Goal: Transaction & Acquisition: Register for event/course

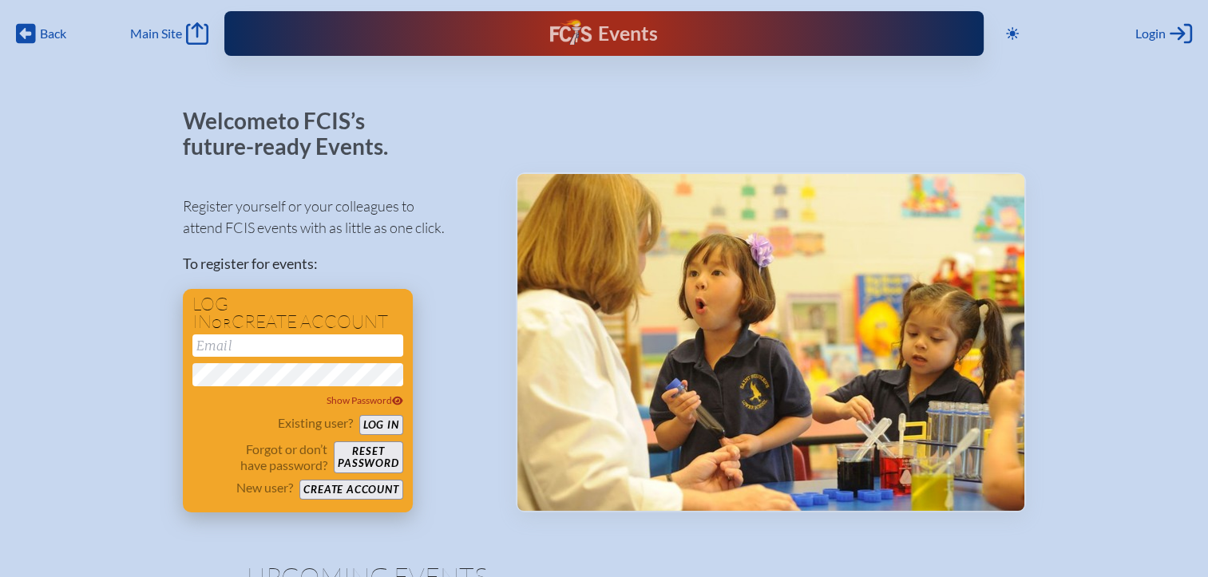
type input "[EMAIL_ADDRESS][DOMAIN_NAME]"
click at [372, 420] on button "Log in" at bounding box center [381, 425] width 44 height 20
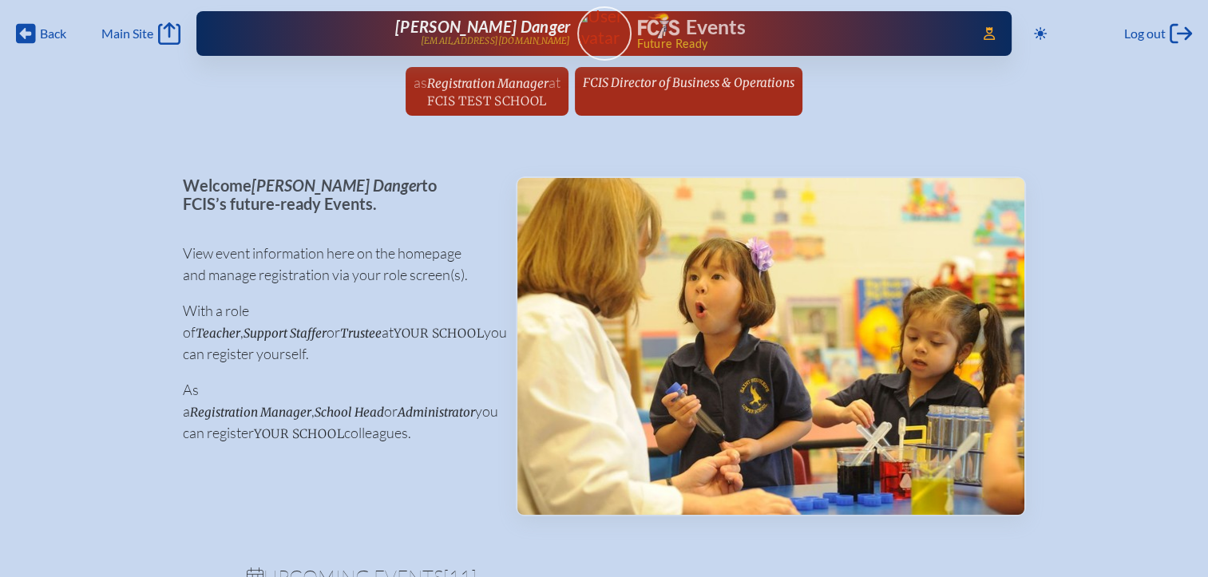
click at [455, 38] on link "Keara Danger kdanger@fcis.org" at bounding box center [409, 34] width 323 height 32
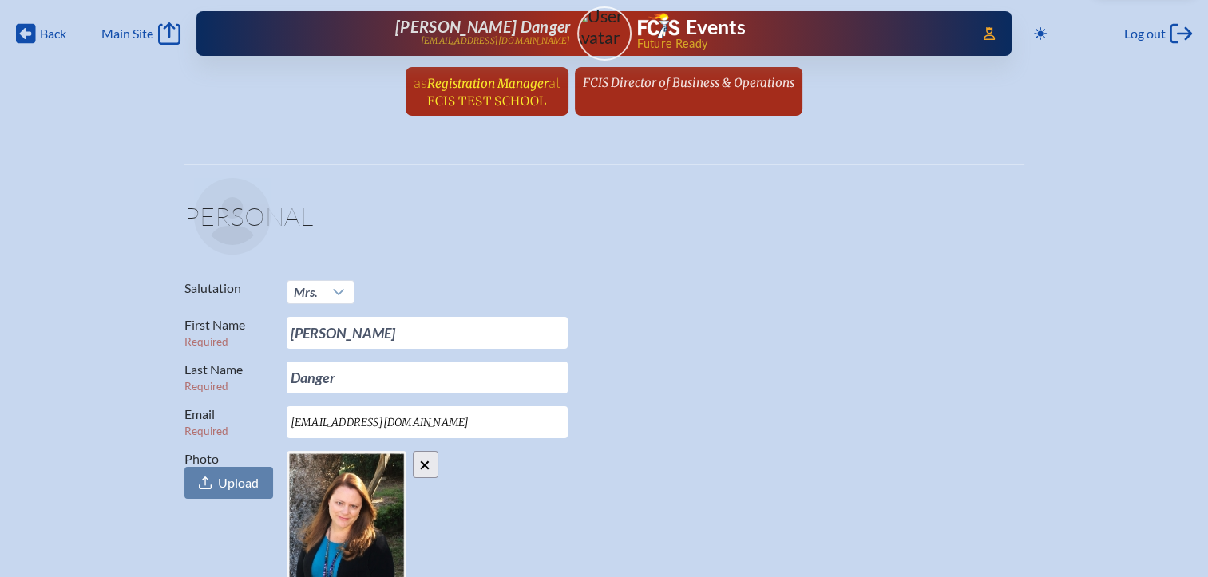
click at [463, 77] on span "Registration Manager" at bounding box center [487, 83] width 121 height 15
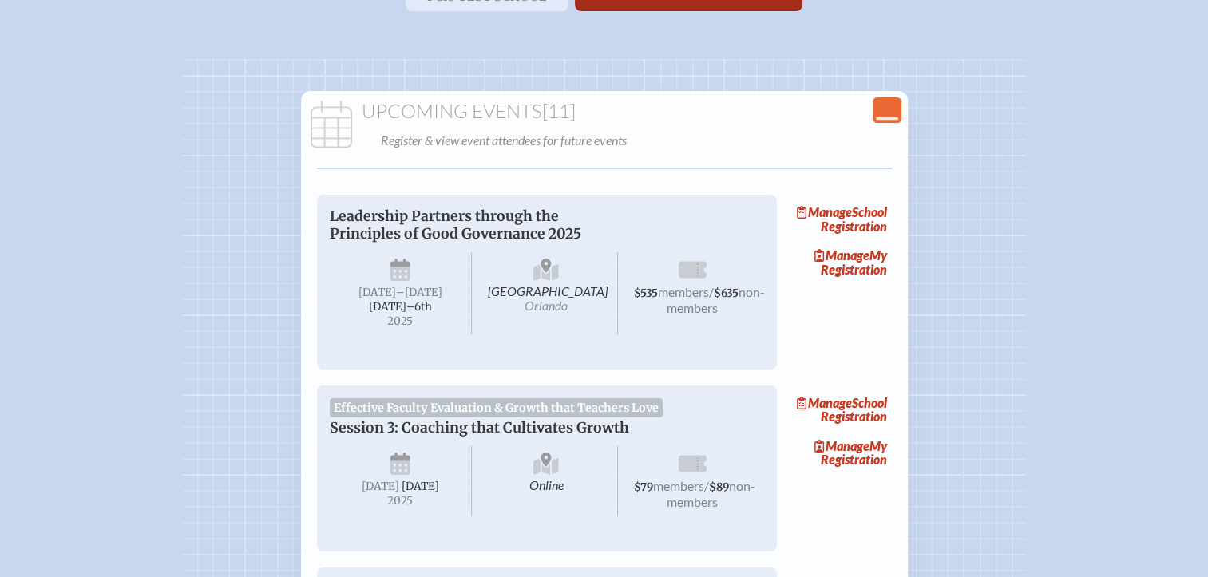
scroll to position [80, 0]
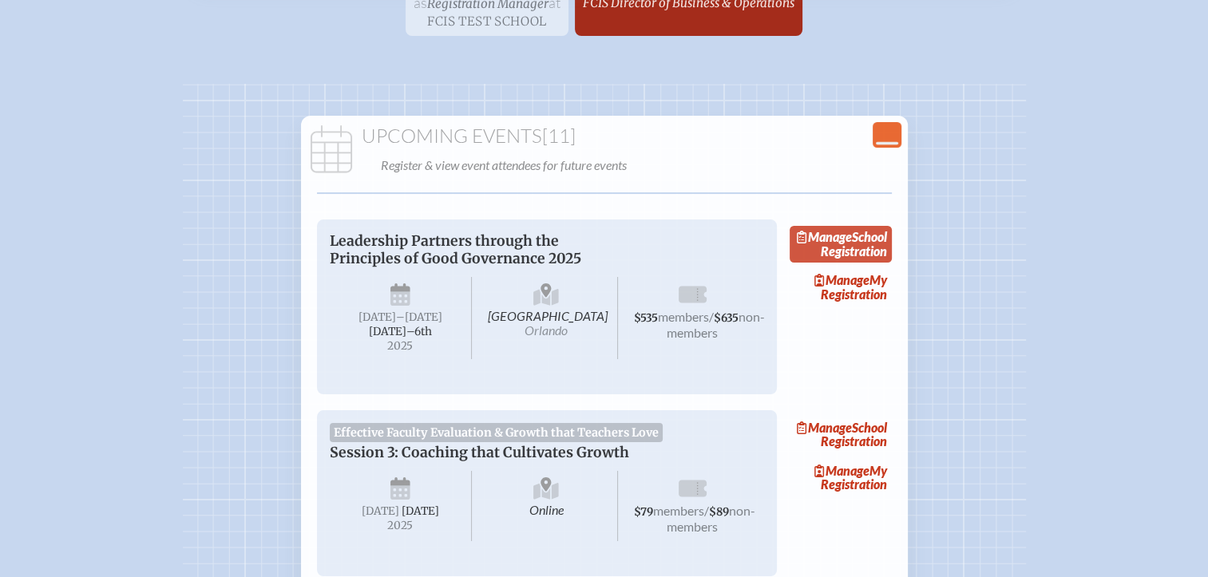
click at [870, 260] on link "Manage School Registration" at bounding box center [841, 244] width 102 height 37
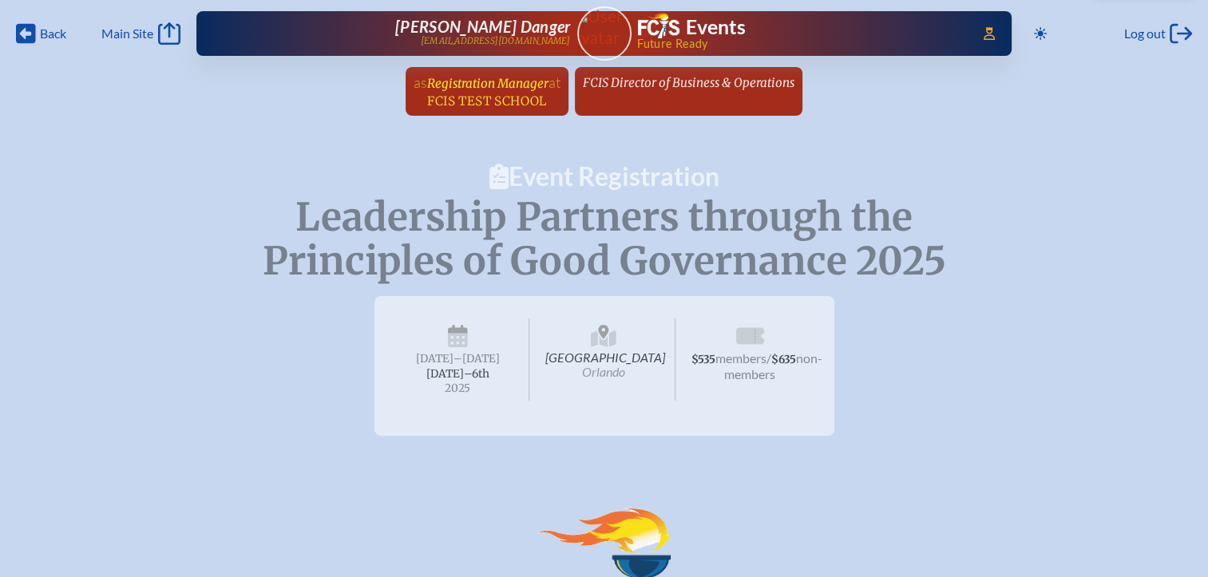
click at [463, 97] on span "FCIS Test School" at bounding box center [486, 100] width 119 height 15
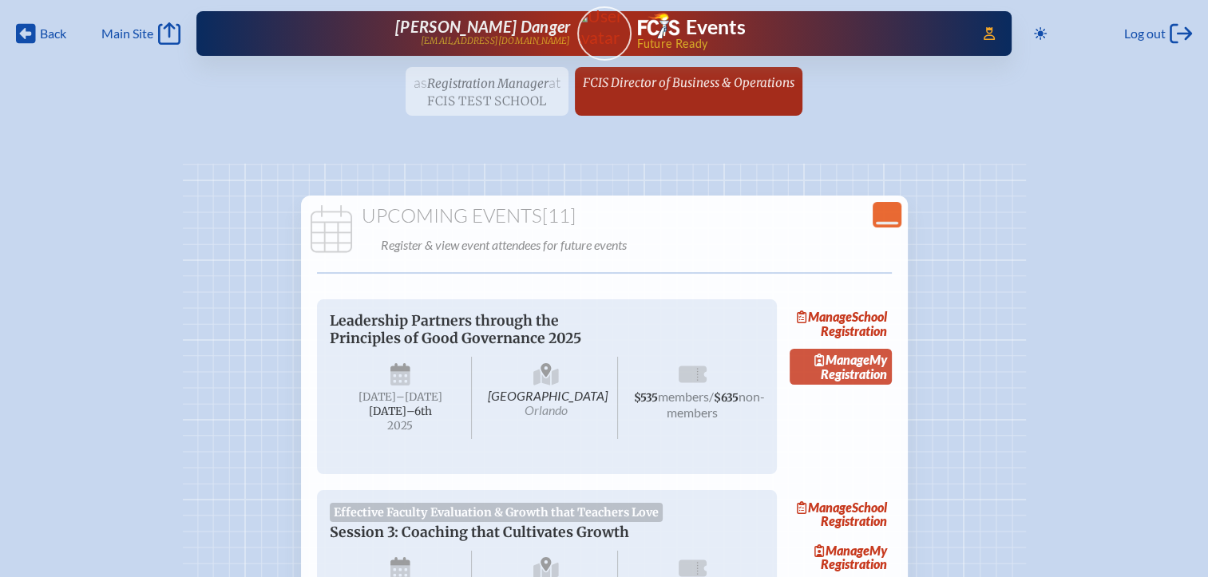
click at [872, 382] on link "Manage My Registration" at bounding box center [841, 367] width 102 height 37
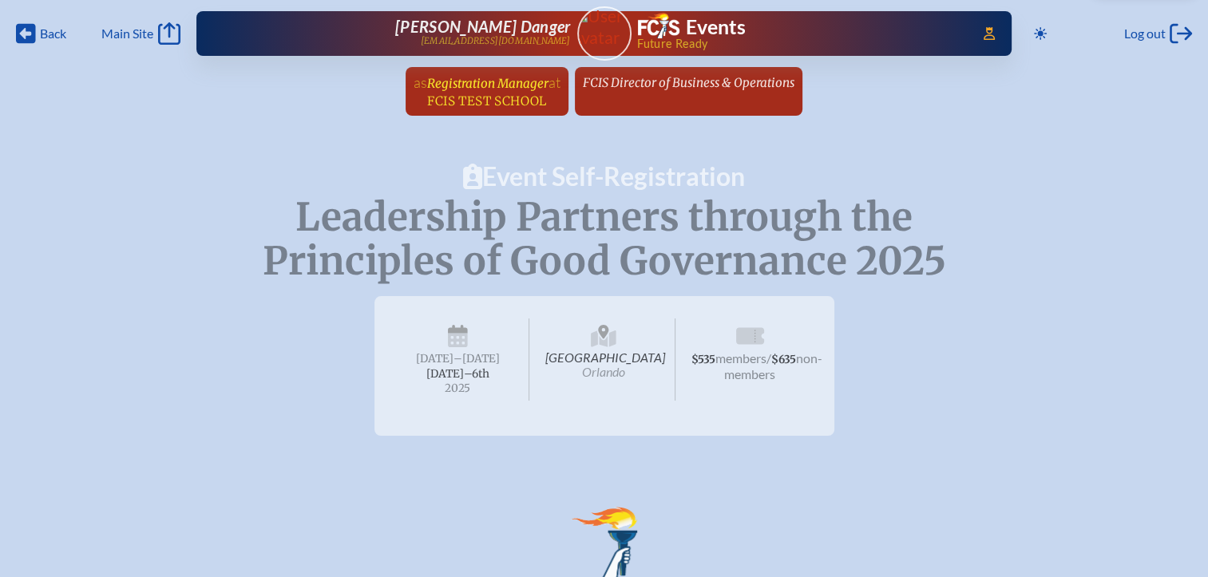
click at [493, 101] on span "FCIS Test School" at bounding box center [486, 100] width 119 height 15
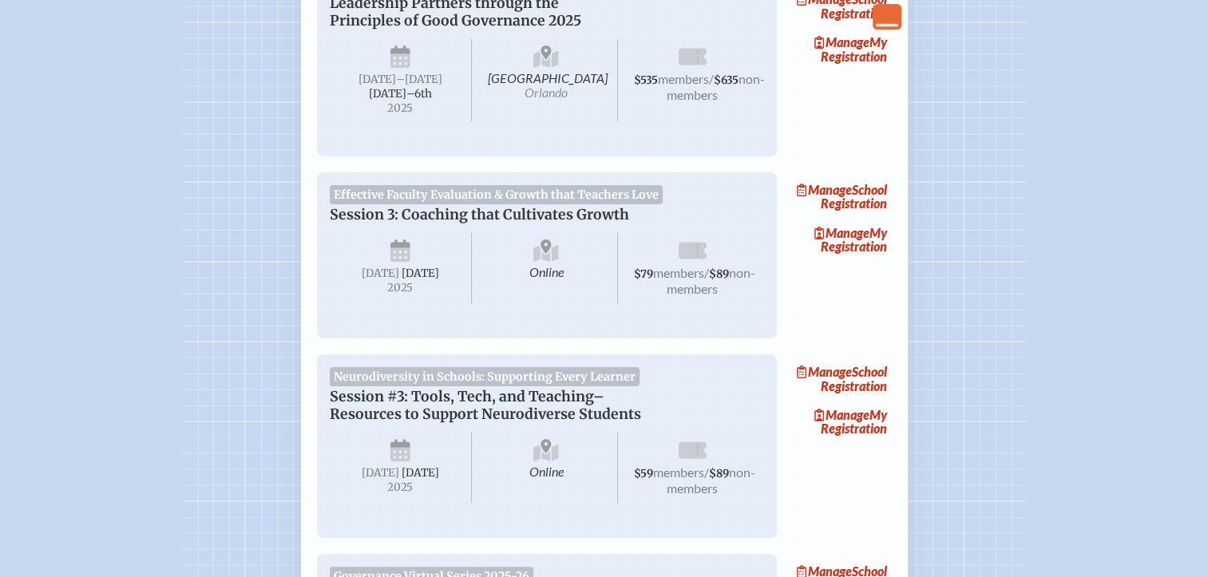
scroll to position [319, 0]
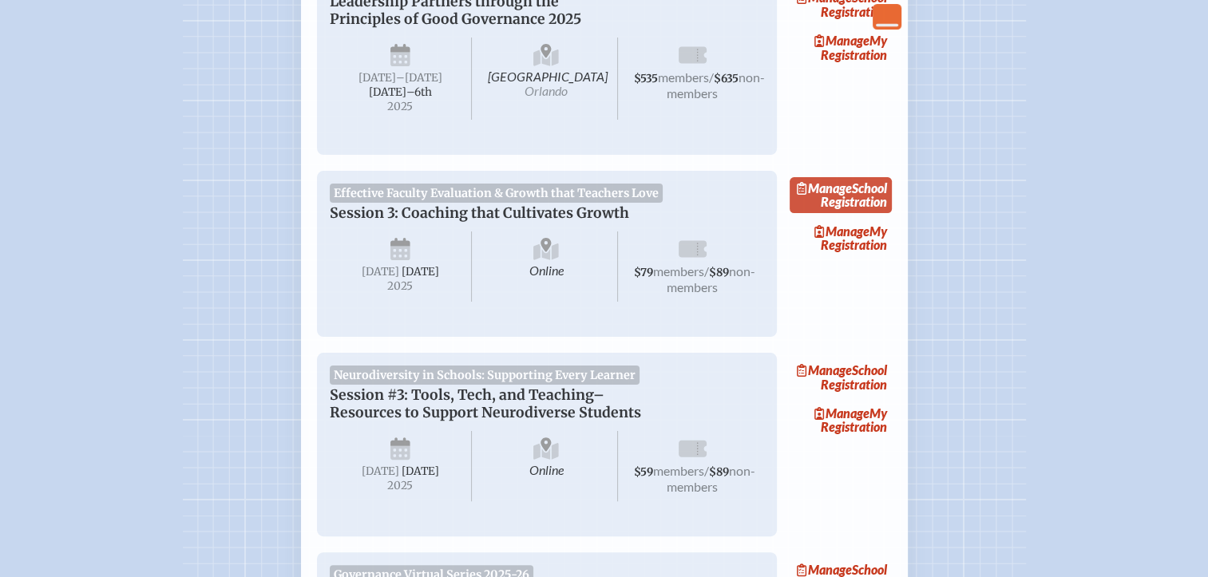
click at [866, 214] on link "Manage School Registration" at bounding box center [841, 195] width 102 height 37
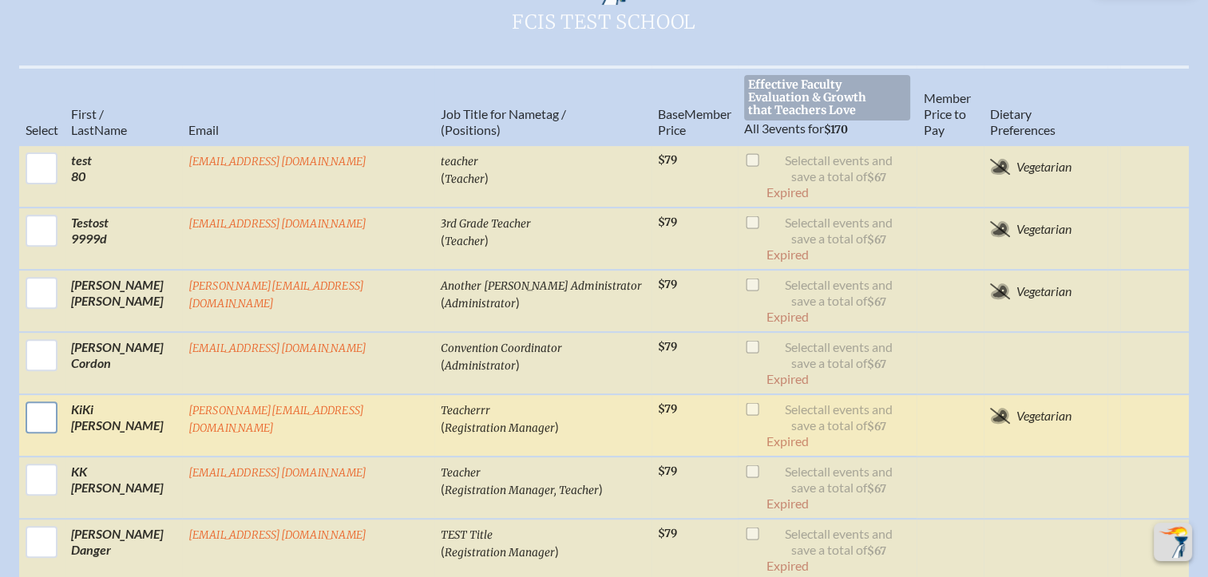
scroll to position [559, 0]
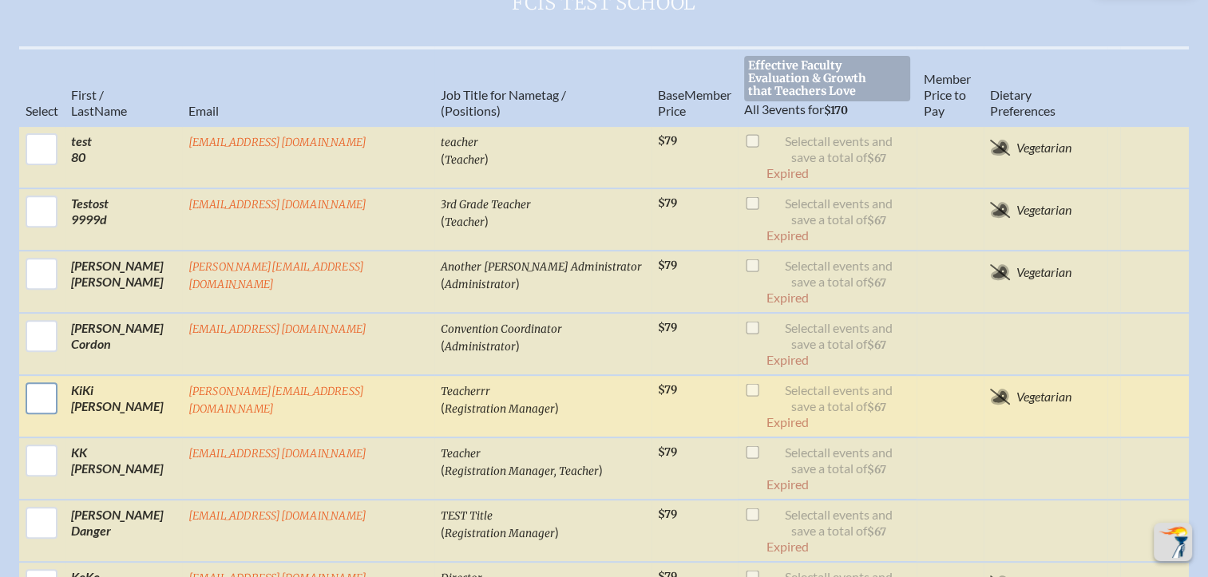
click at [37, 378] on input "checkbox" at bounding box center [42, 398] width 40 height 40
checkbox input "true"
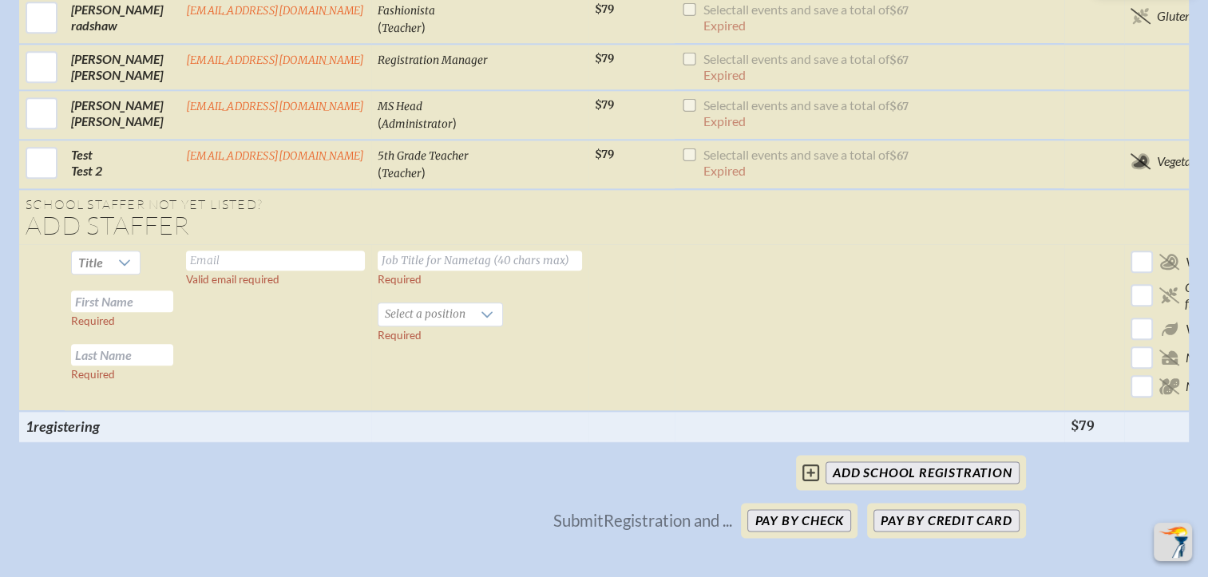
scroll to position [2076, 0]
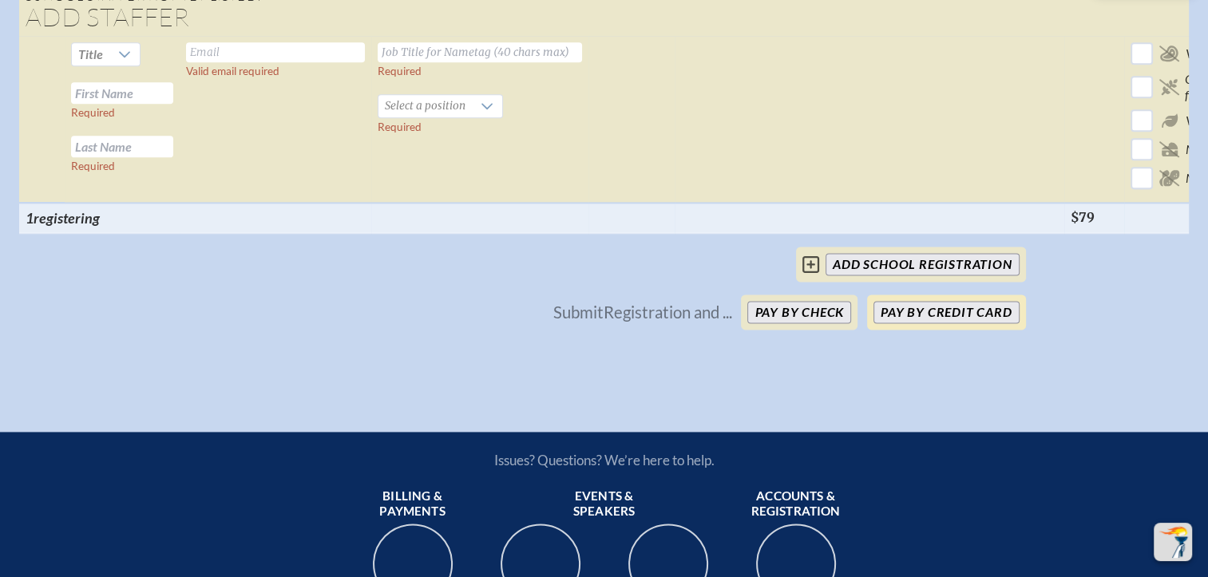
click at [952, 323] on button "Pay by Credit Card" at bounding box center [946, 312] width 145 height 22
